Goal: Task Accomplishment & Management: Use online tool/utility

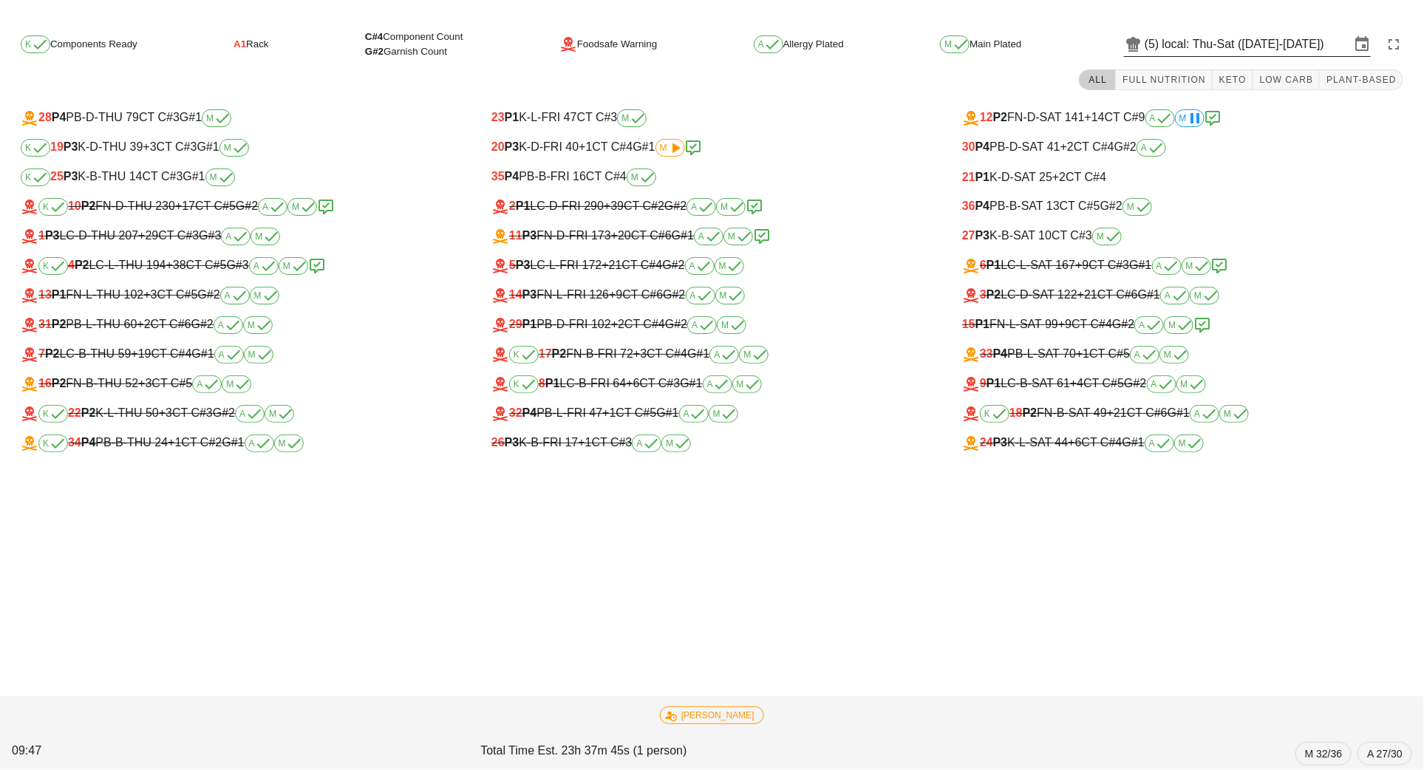
click at [1179, 42] on input "local: Thu-Sat (Aug 14-Aug 16)" at bounding box center [1257, 45] width 188 height 24
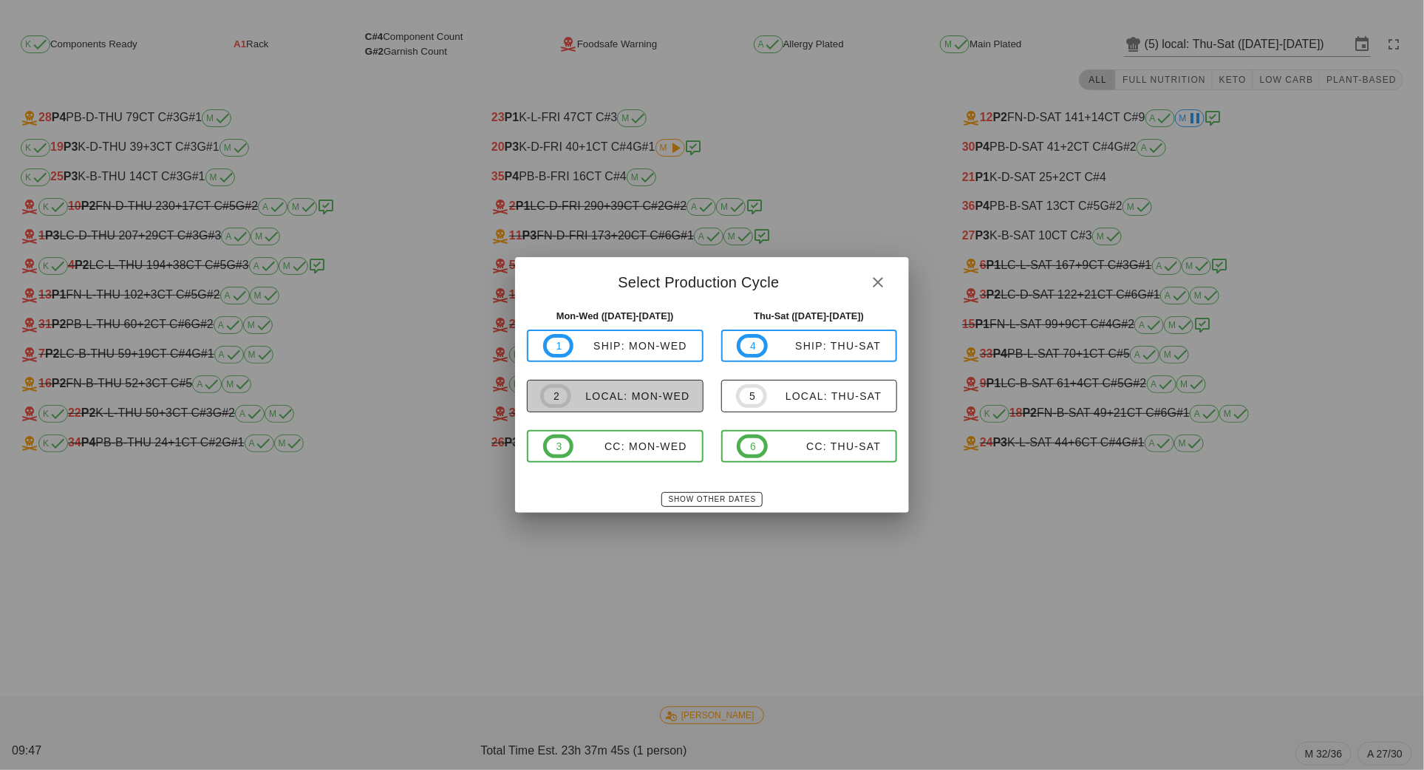
click at [617, 401] on div "local: Mon-Wed" at bounding box center [630, 396] width 119 height 12
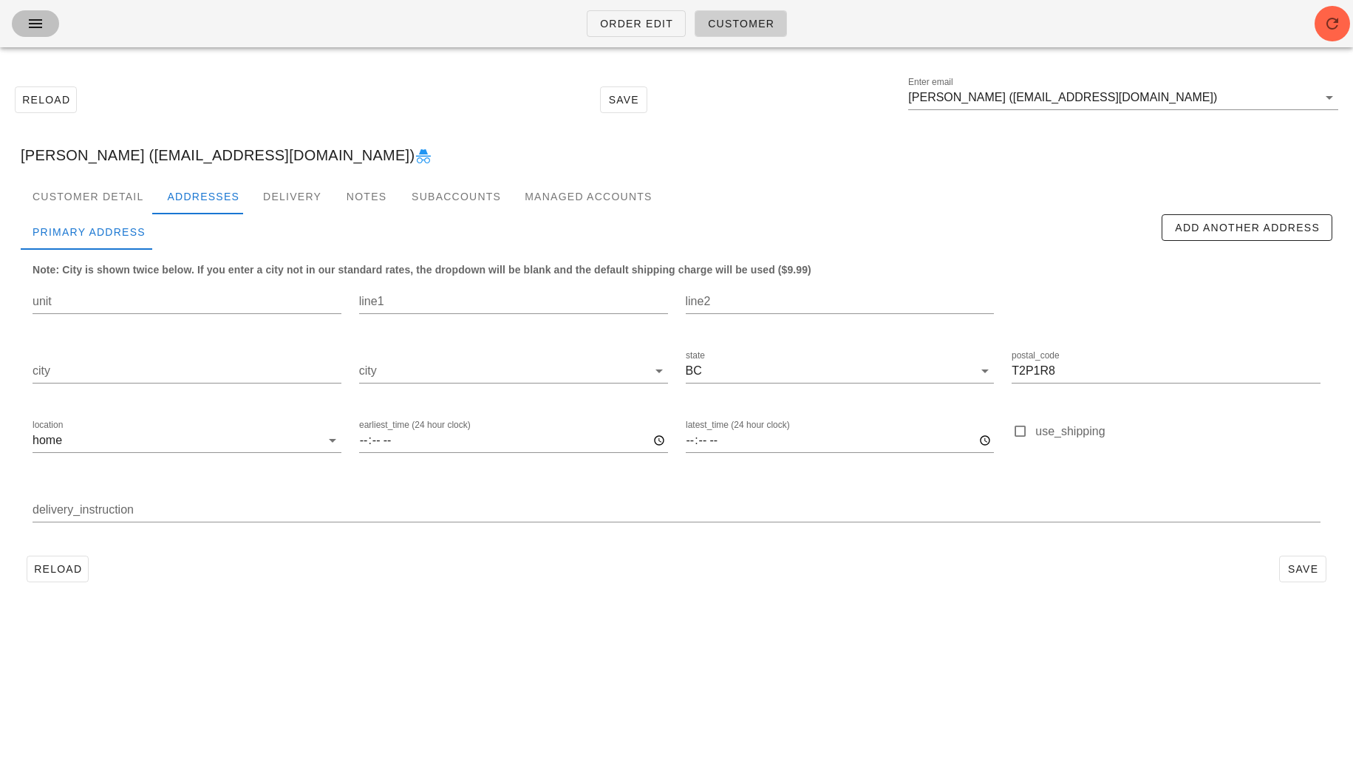
click at [43, 25] on icon "button" at bounding box center [36, 24] width 18 height 18
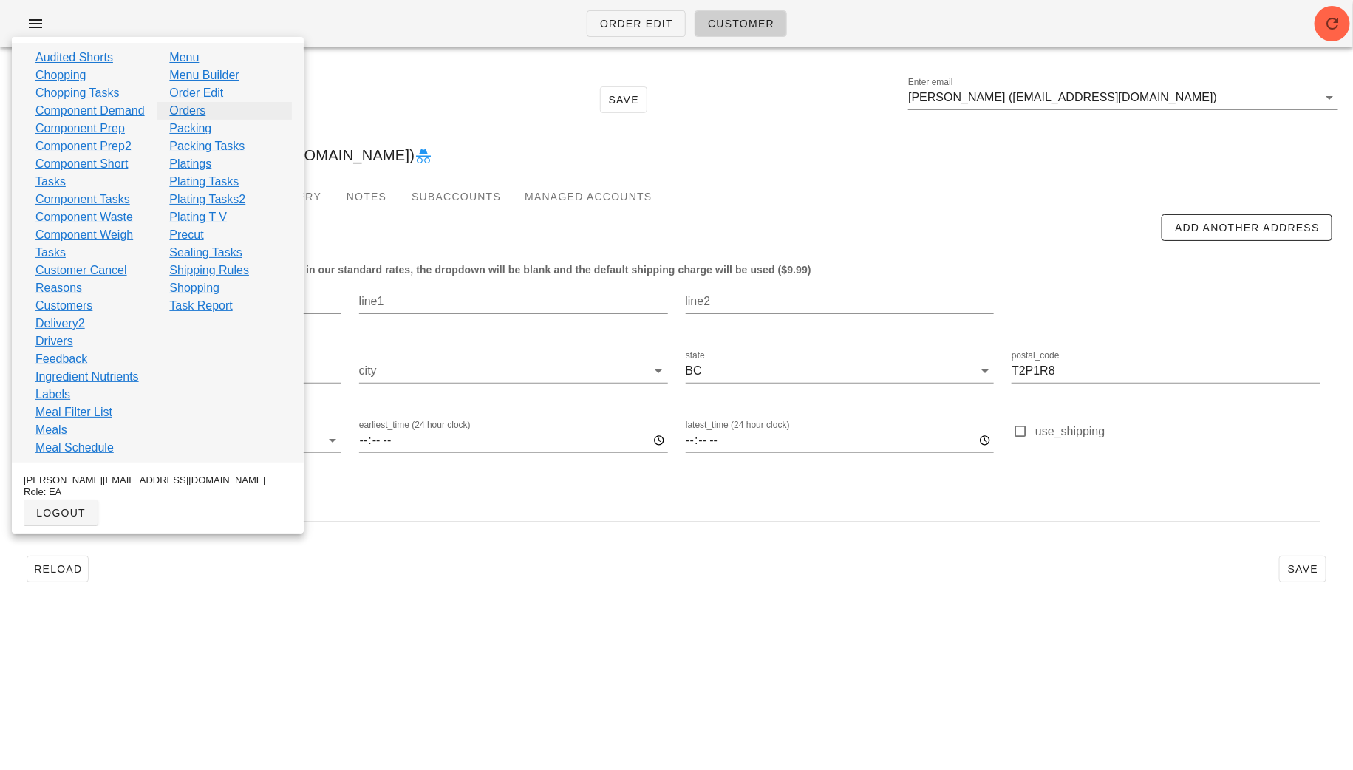
click at [189, 112] on link "Orders" at bounding box center [187, 111] width 36 height 18
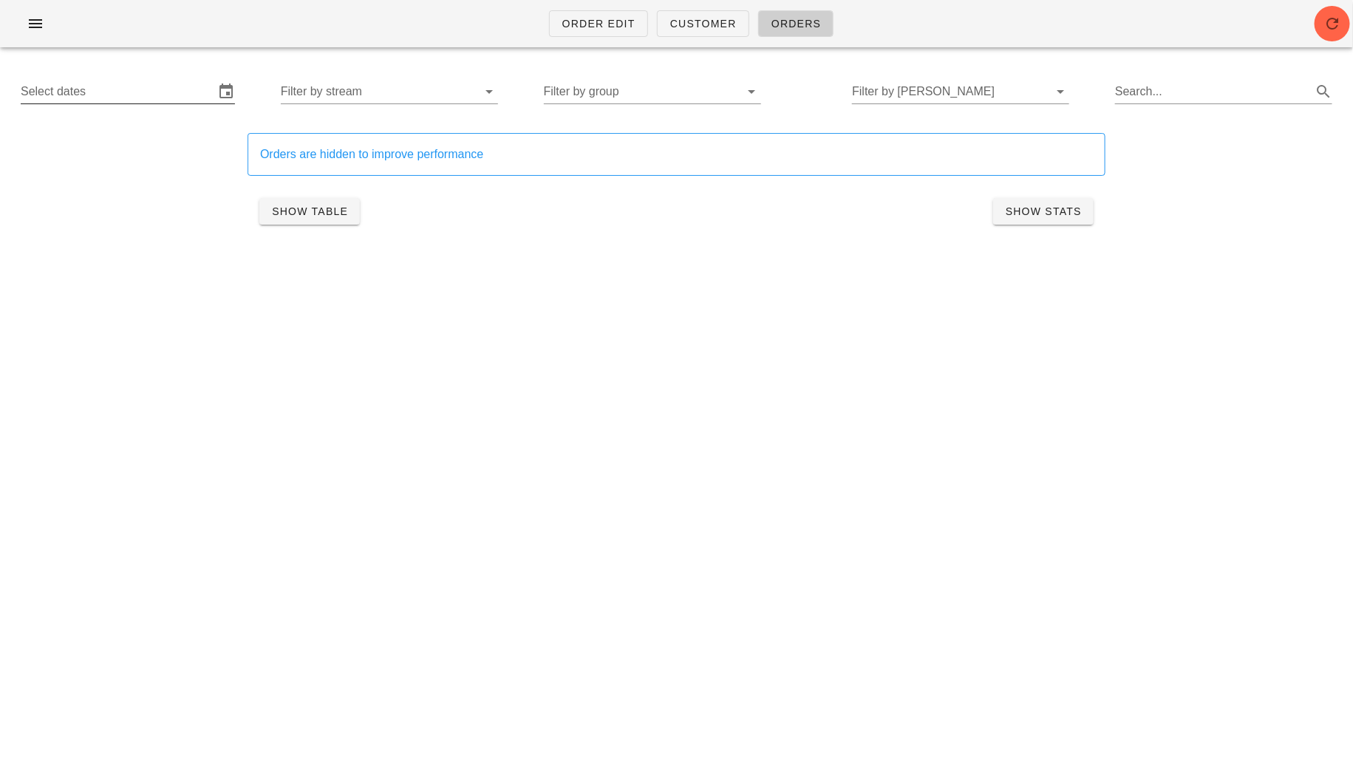
click at [169, 95] on input "Select dates" at bounding box center [118, 92] width 194 height 24
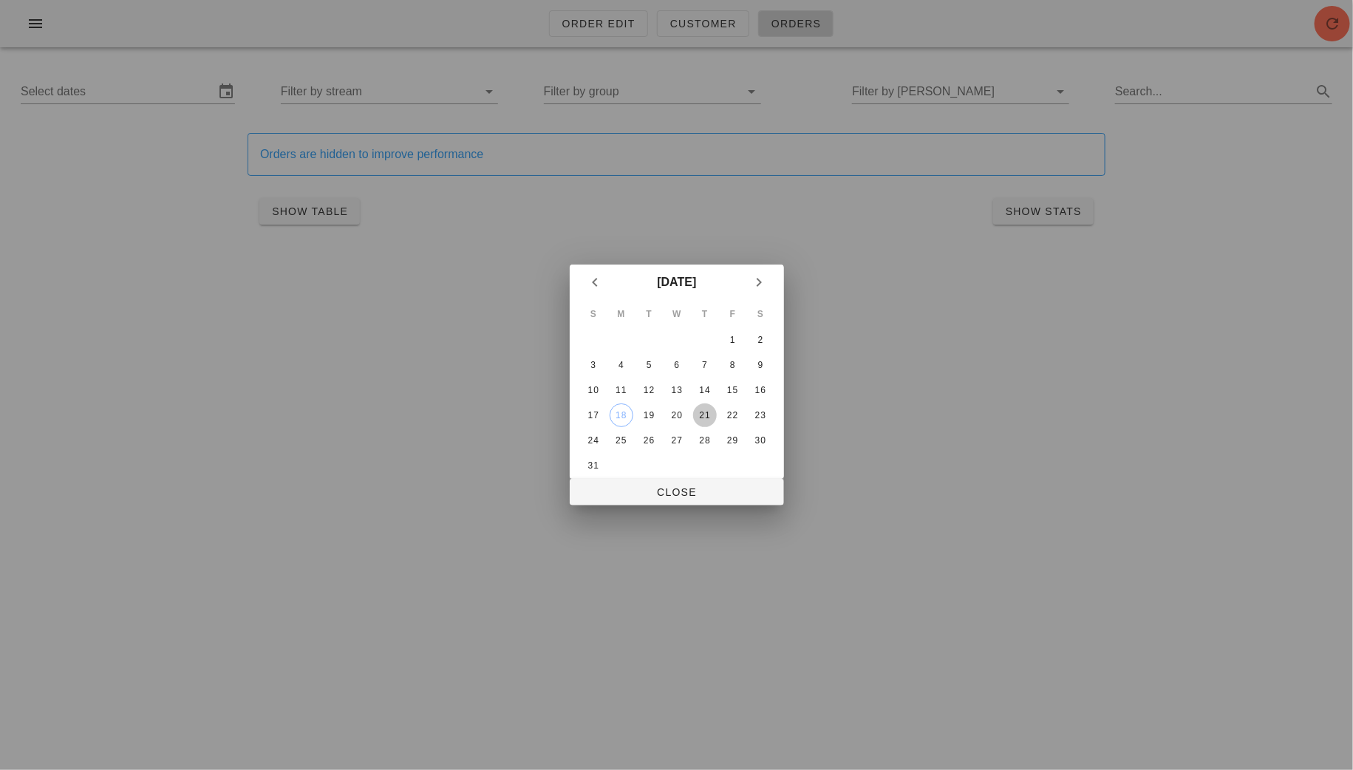
click at [705, 415] on div "21" at bounding box center [705, 415] width 24 height 10
click at [766, 413] on div "23" at bounding box center [761, 415] width 24 height 10
click at [708, 490] on span "Close" at bounding box center [677, 492] width 191 height 12
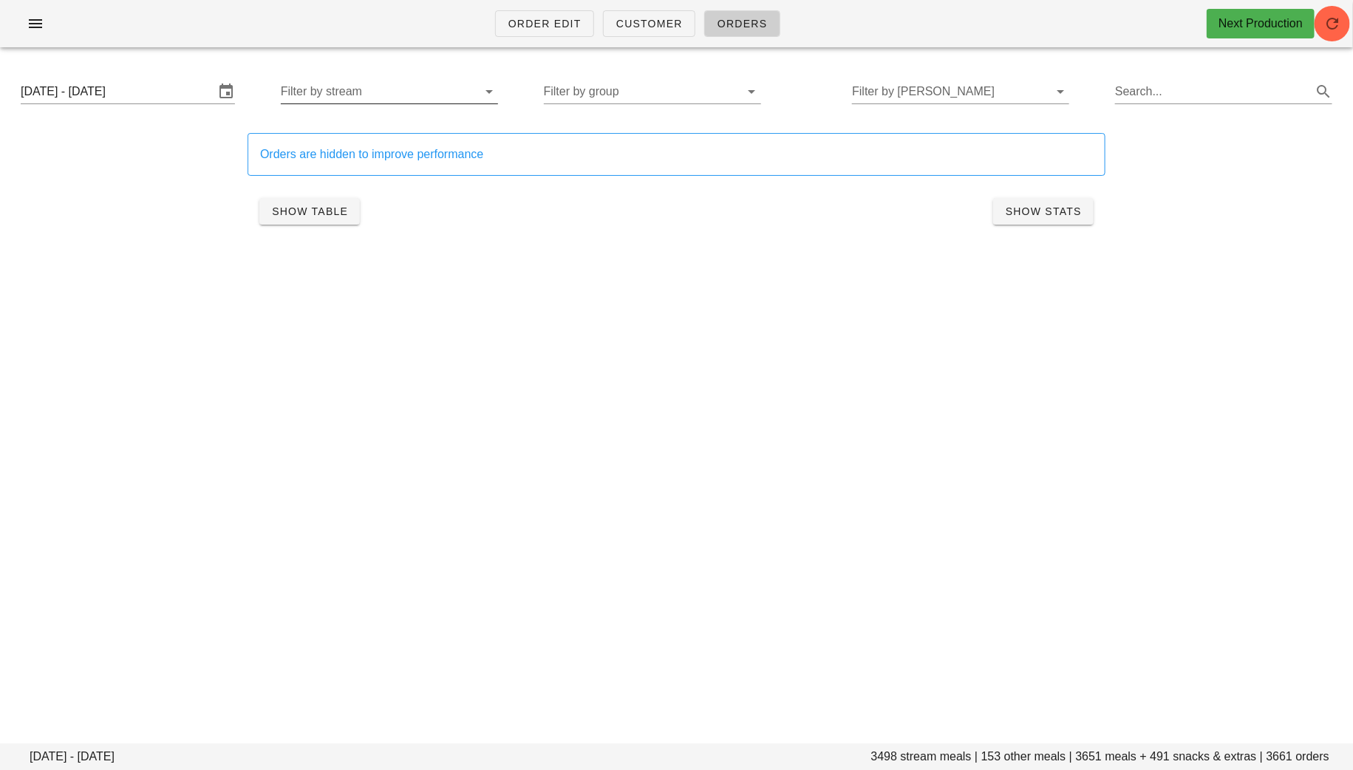
click at [398, 89] on input "Filter by stream" at bounding box center [378, 92] width 194 height 24
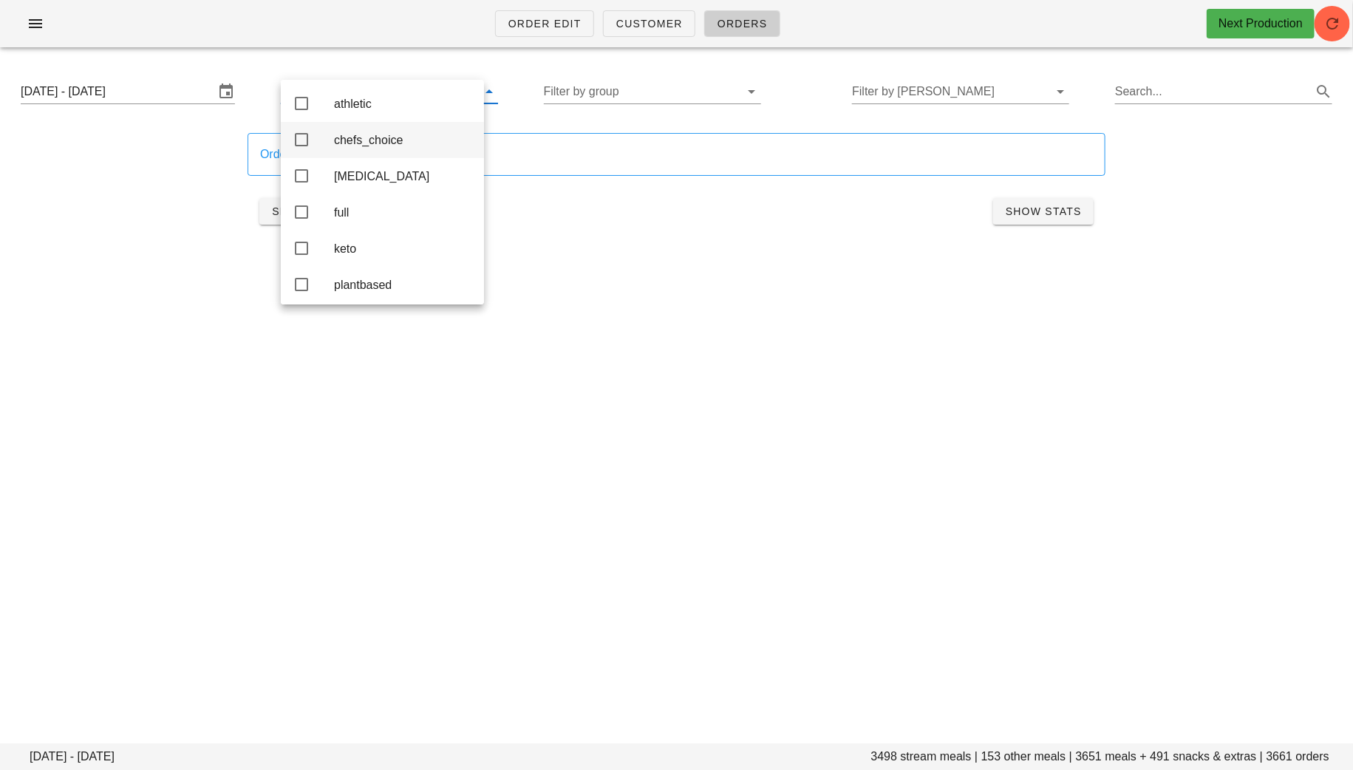
click at [382, 144] on div "chefs_choice" at bounding box center [403, 140] width 138 height 14
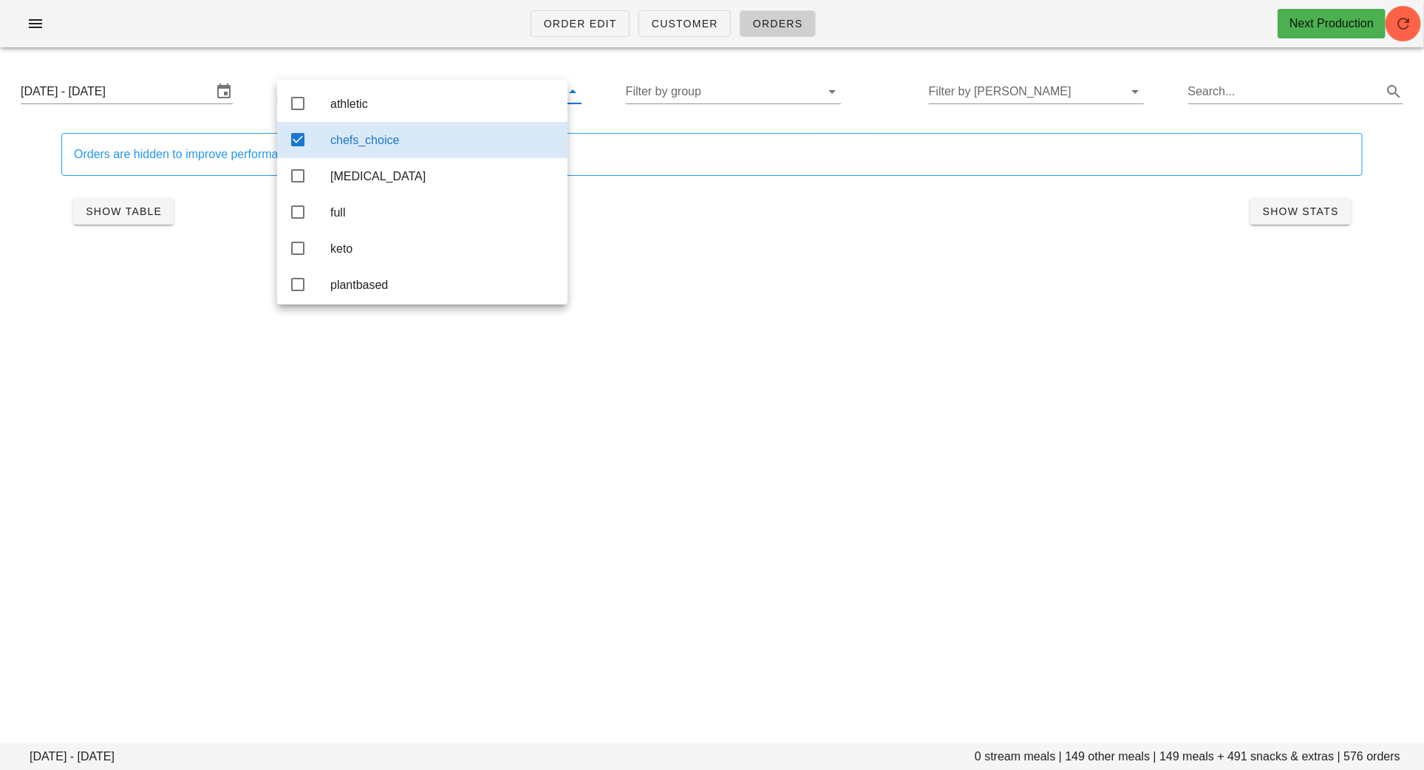
click at [674, 361] on div "Order Edit Customer Orders Next Production [DATE] - [DATE] 0 stream meals | 149…" at bounding box center [712, 385] width 1424 height 770
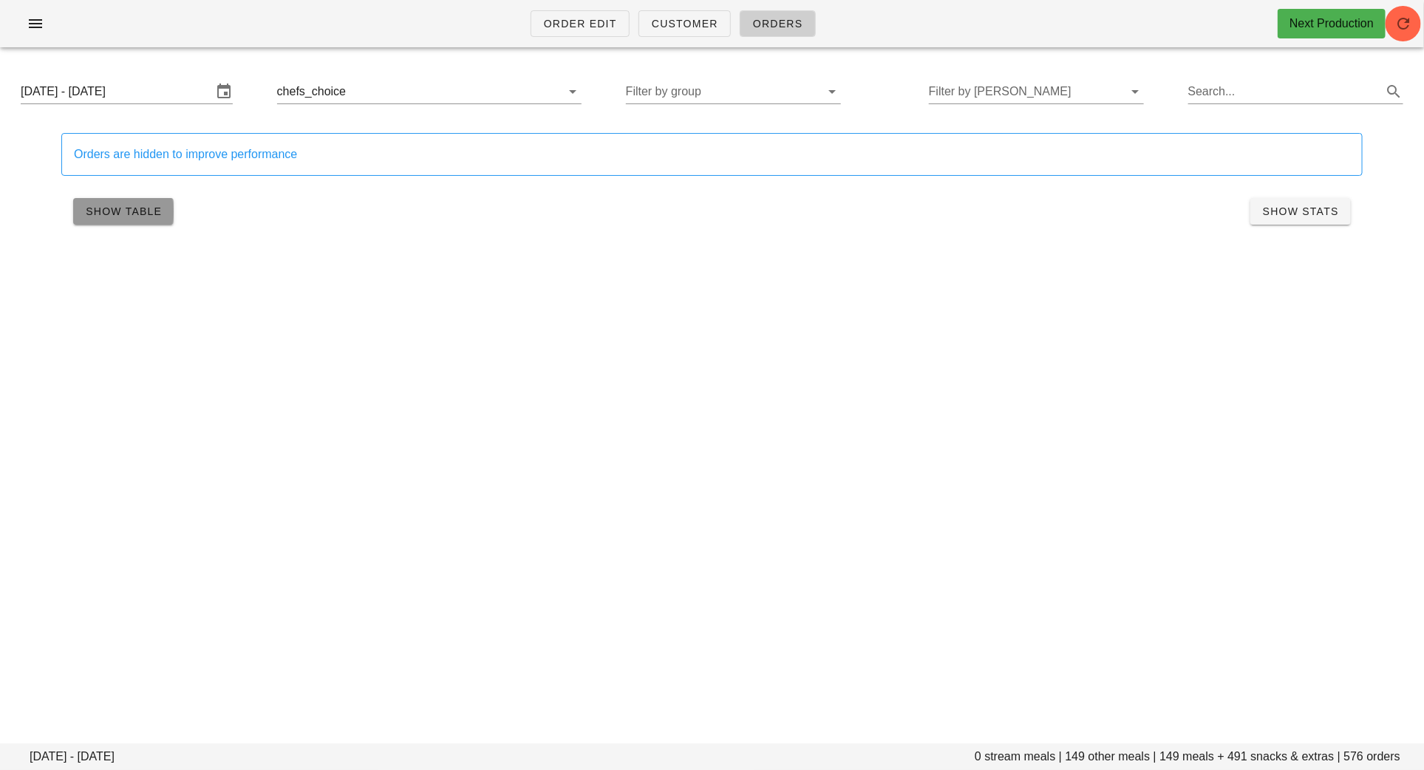
click at [133, 213] on span "Show Table" at bounding box center [123, 211] width 77 height 12
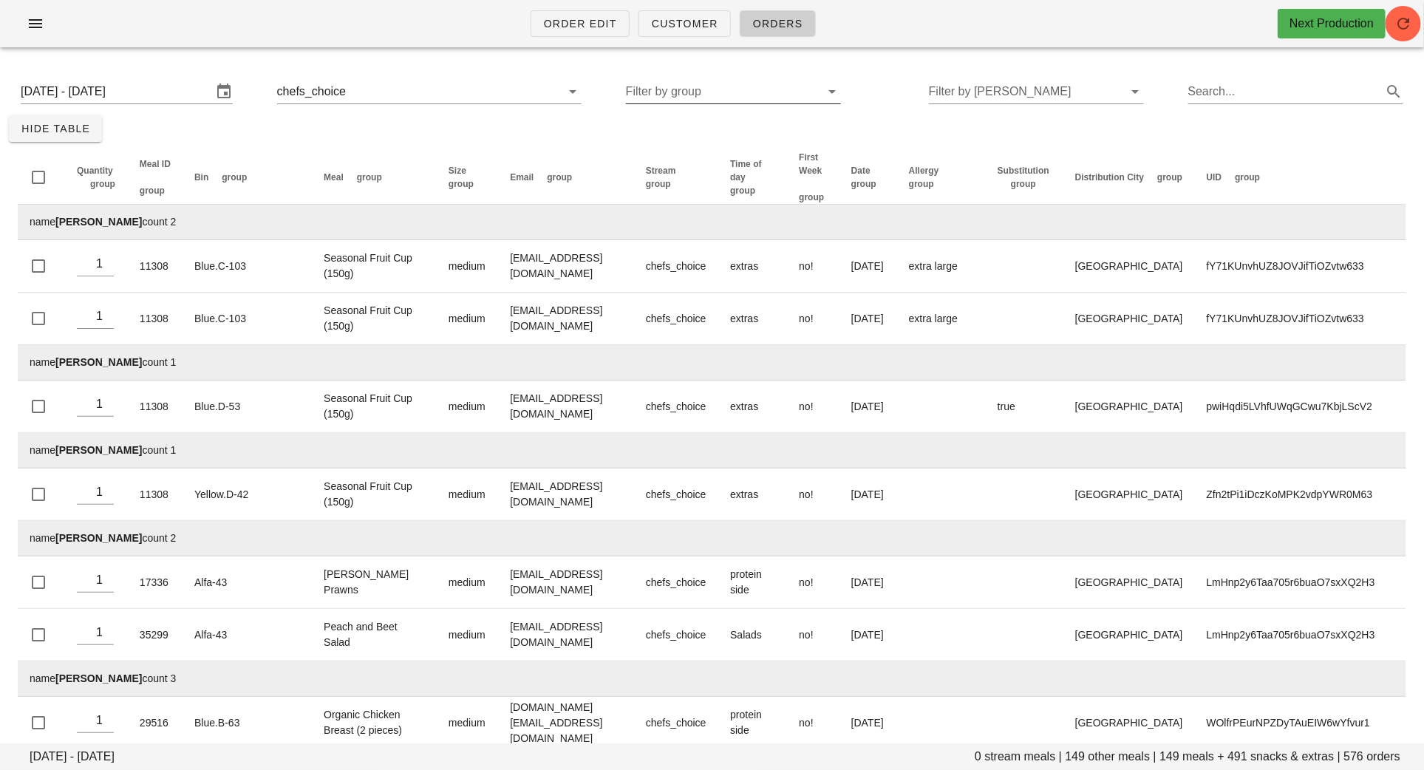
click at [753, 95] on input "Filter by group" at bounding box center [721, 92] width 191 height 24
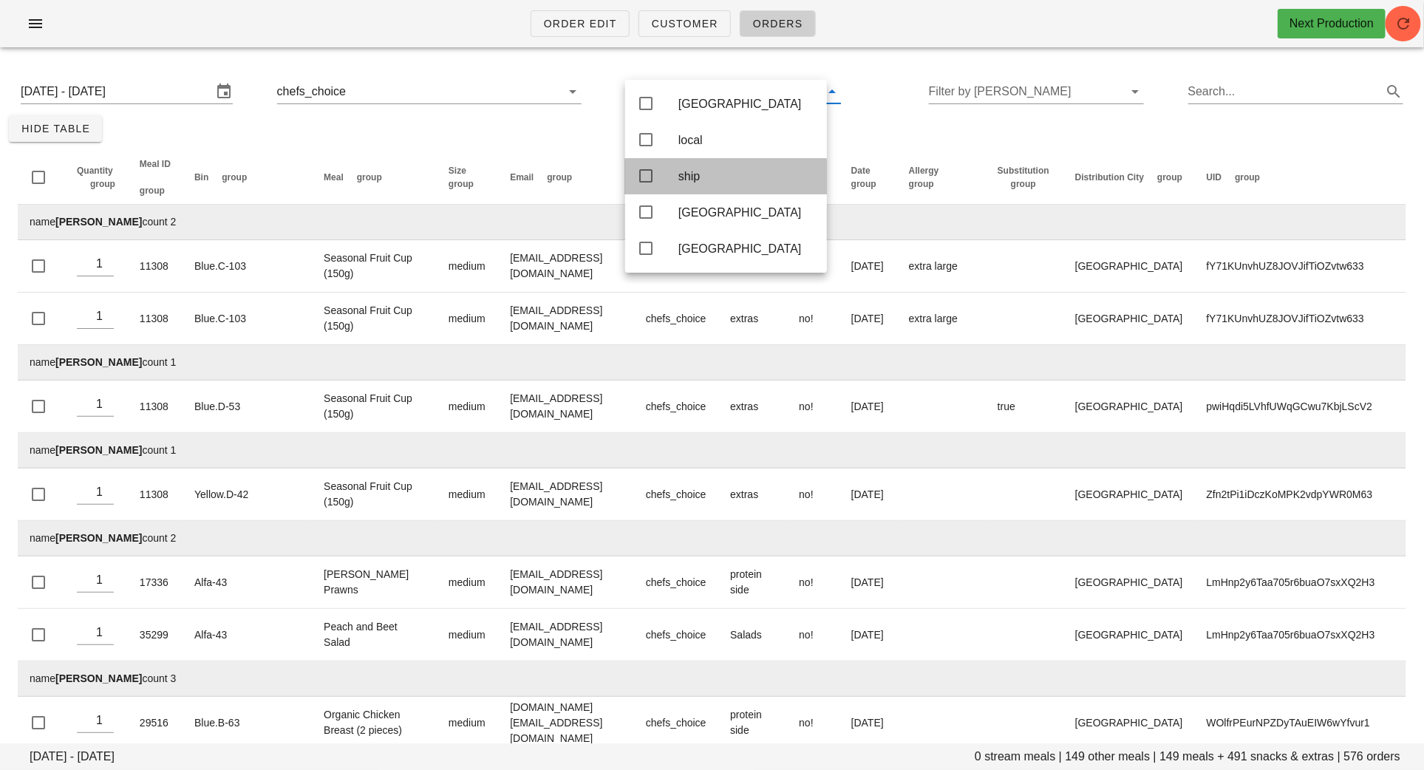
click at [706, 171] on div "ship" at bounding box center [747, 176] width 137 height 32
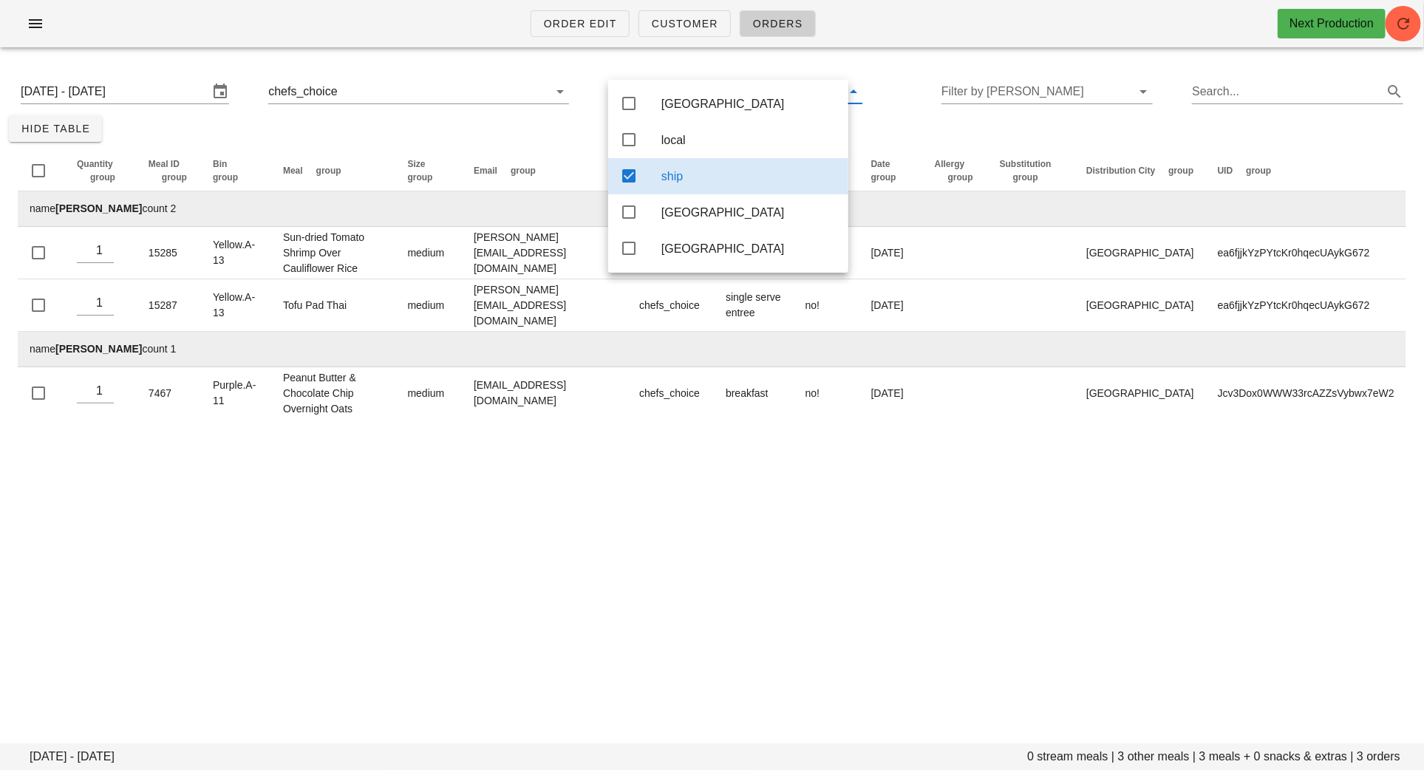
click at [520, 124] on div "[DATE] - [DATE] 0 stream meals | 3 other meals | 3 meals + 0 snacks & extras | …" at bounding box center [712, 248] width 1424 height 378
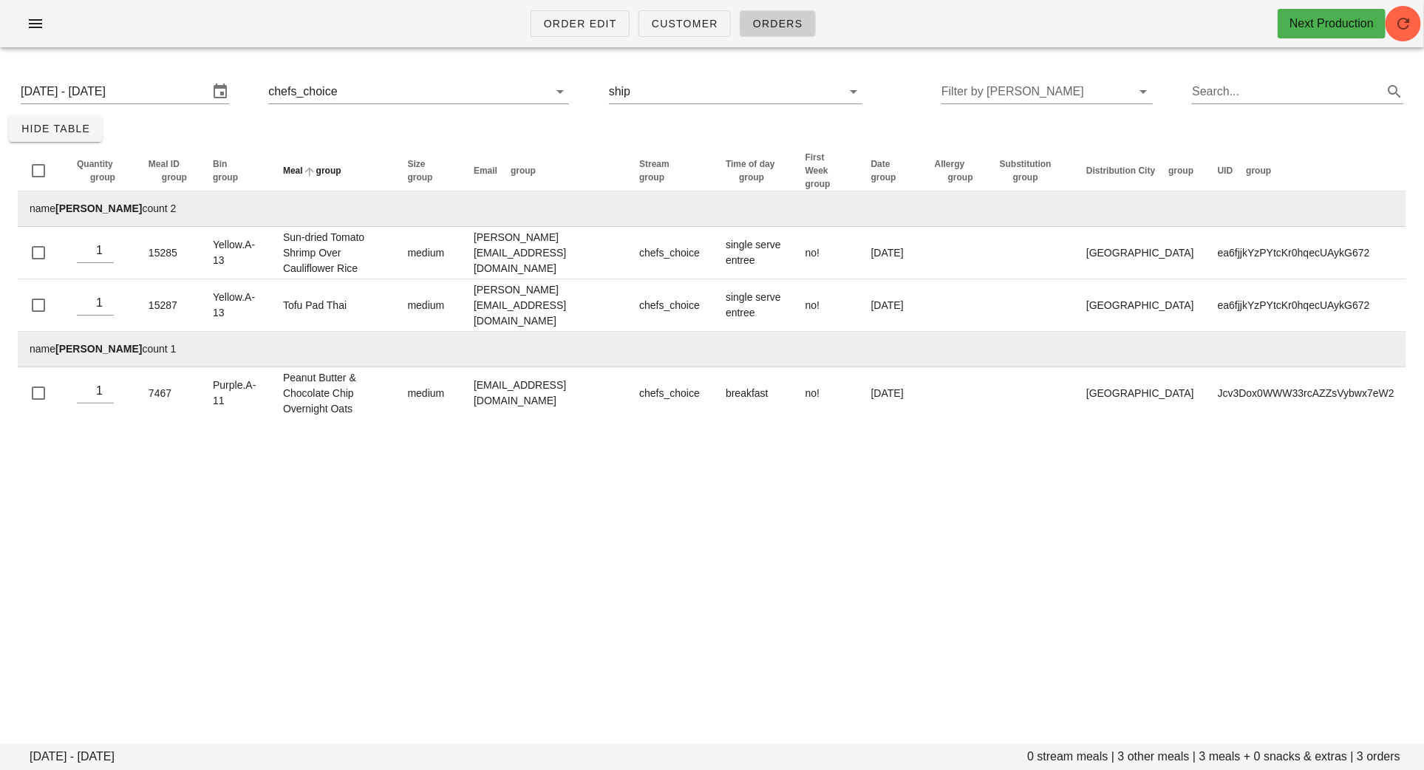
click at [339, 166] on span "group" at bounding box center [328, 171] width 25 height 10
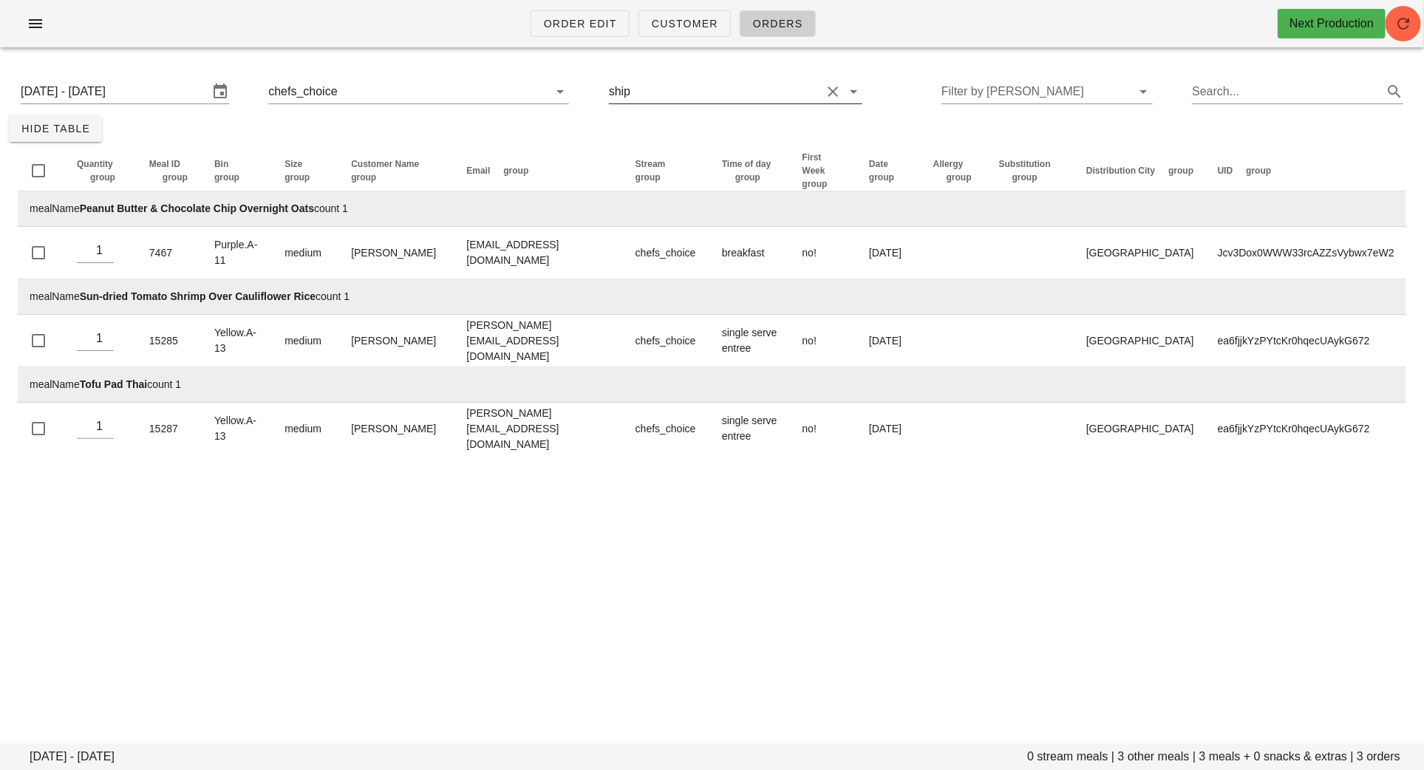
click at [656, 92] on input "text" at bounding box center [727, 92] width 188 height 24
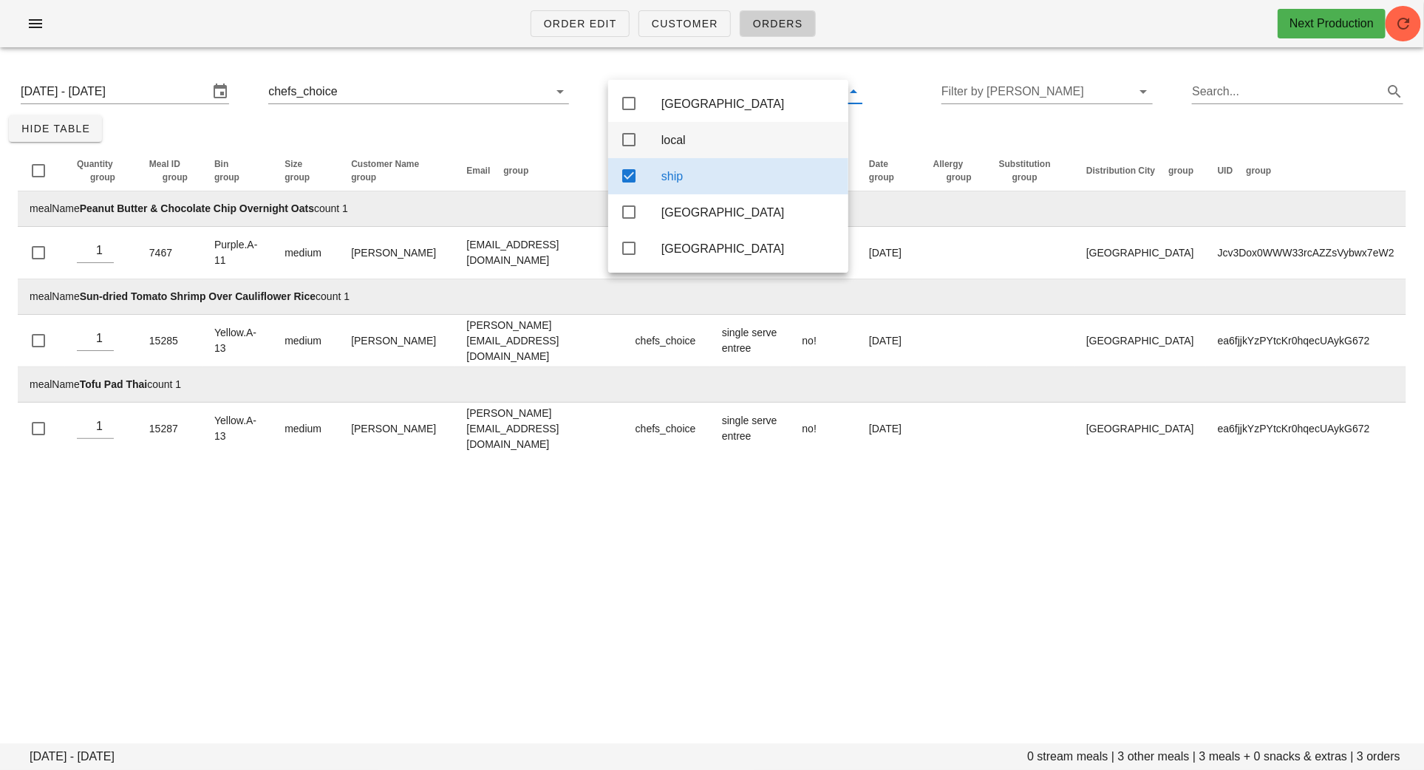
click at [629, 137] on icon at bounding box center [629, 140] width 18 height 18
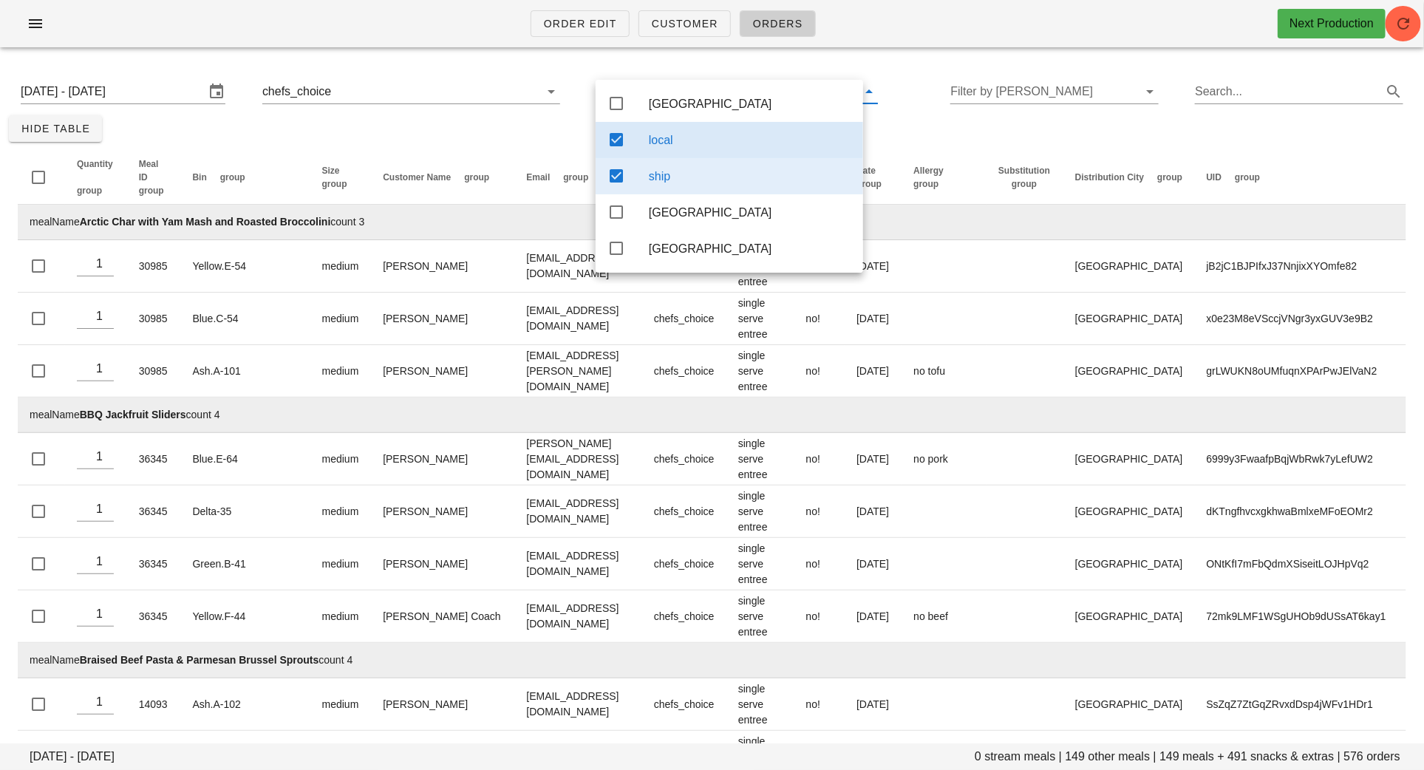
click at [616, 173] on icon at bounding box center [617, 176] width 18 height 18
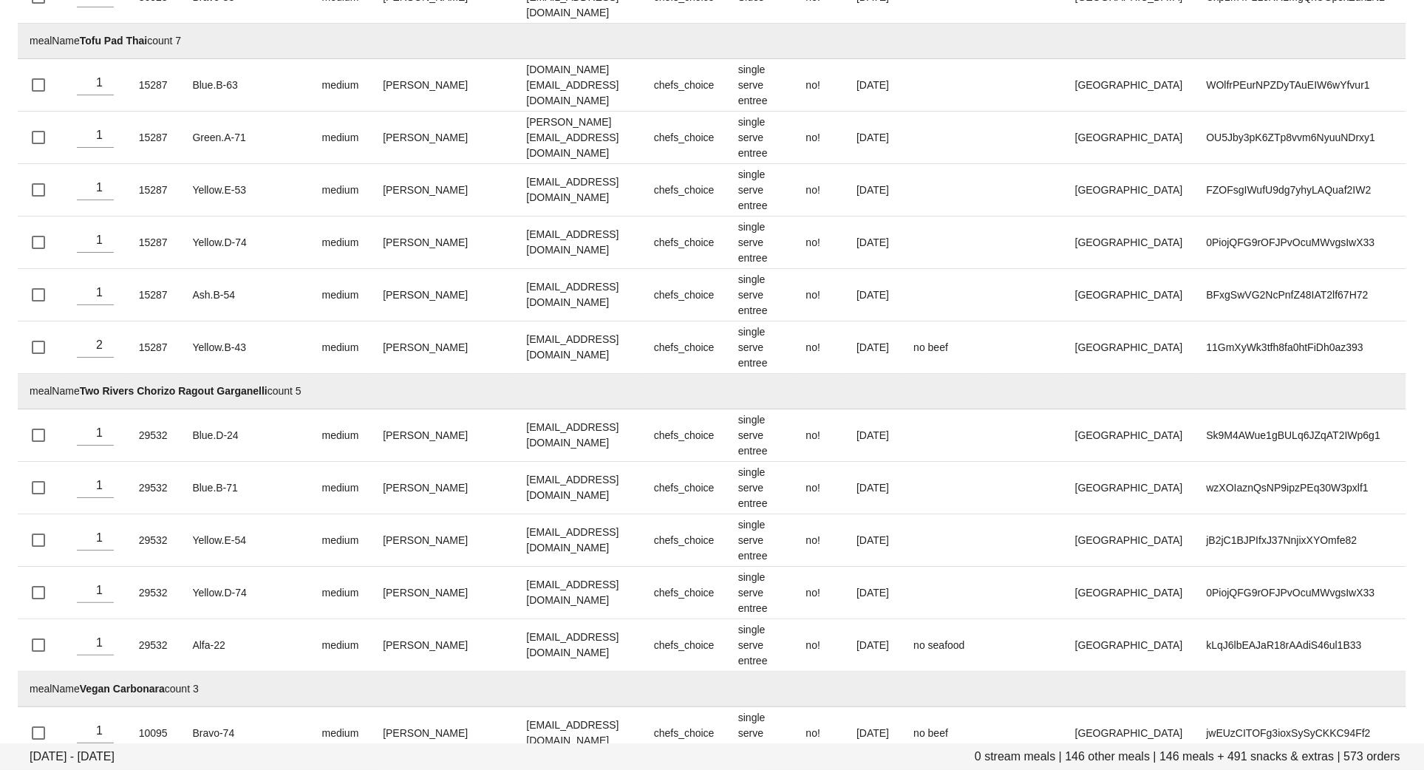
scroll to position [31164, 0]
